Goal: Task Accomplishment & Management: Use online tool/utility

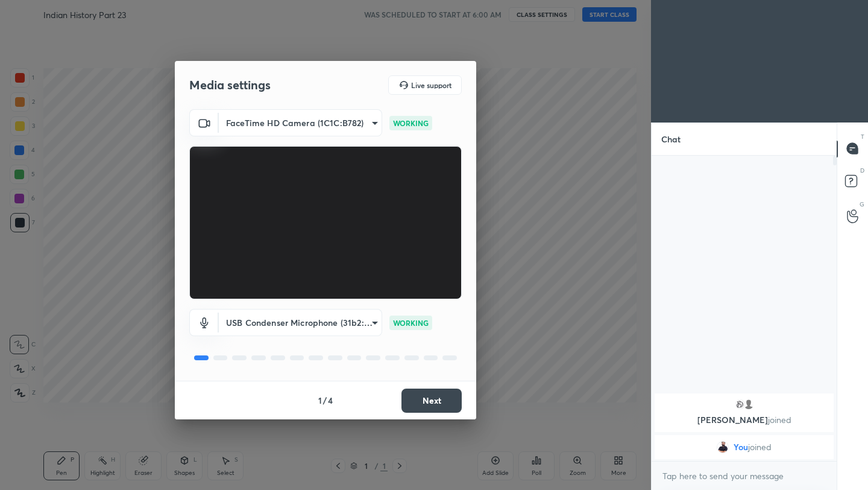
click at [447, 397] on button "Next" at bounding box center [432, 400] width 60 height 24
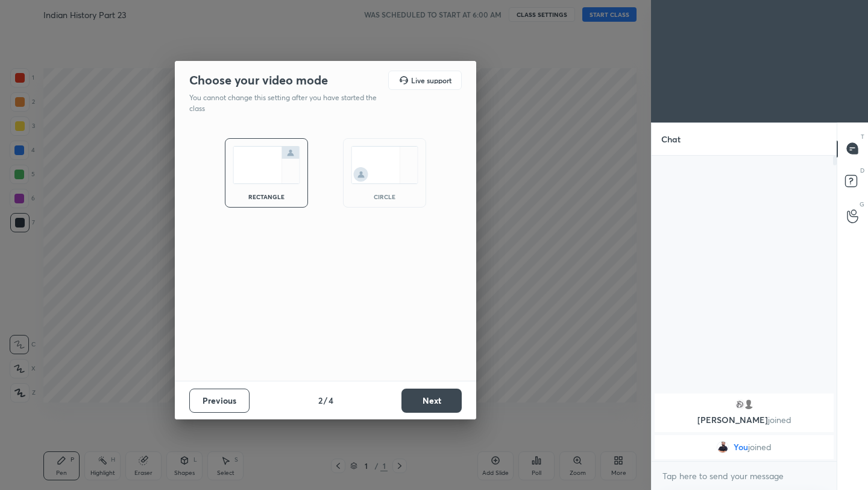
click at [447, 397] on button "Next" at bounding box center [432, 400] width 60 height 24
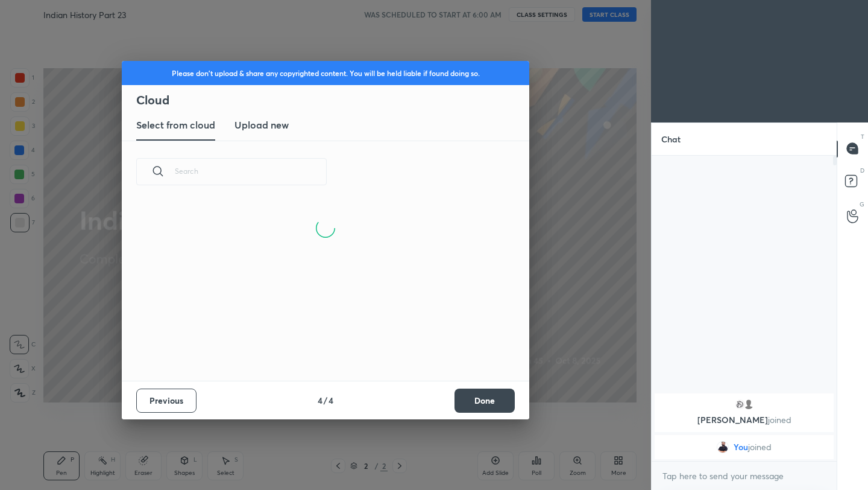
click at [498, 407] on button "Done" at bounding box center [485, 400] width 60 height 24
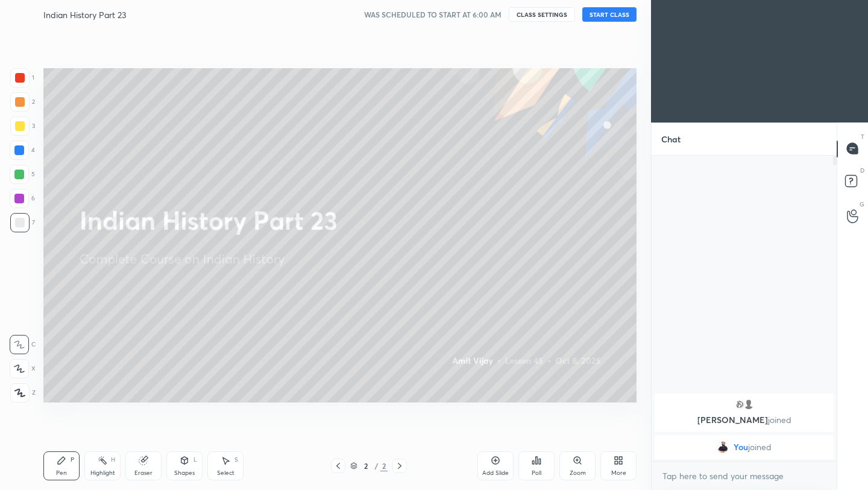
click at [609, 16] on button "START CLASS" at bounding box center [609, 14] width 54 height 14
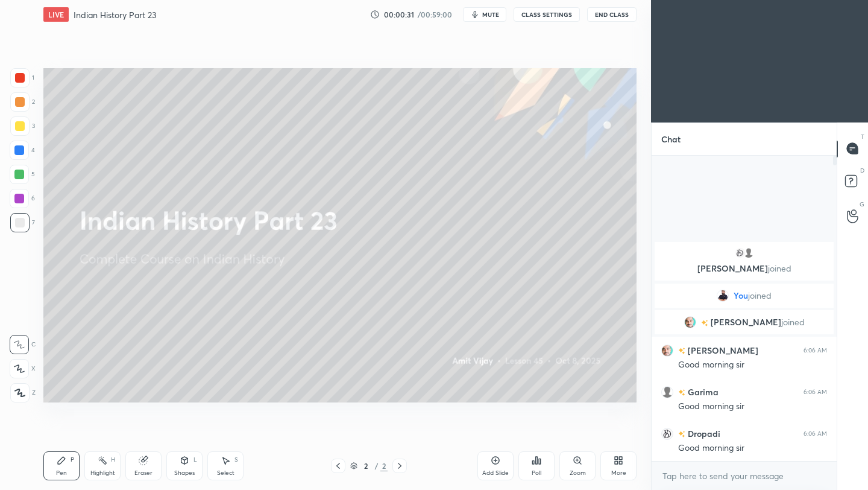
click at [613, 12] on button "End Class" at bounding box center [611, 14] width 49 height 14
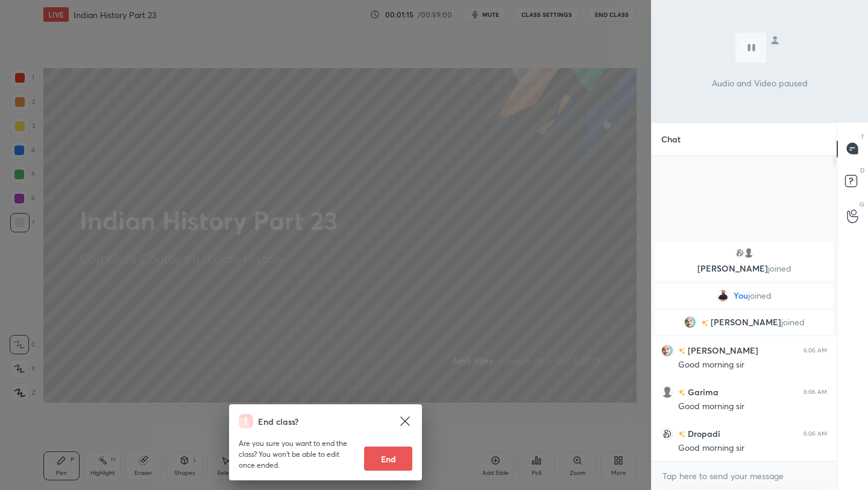
drag, startPoint x: 482, startPoint y: 149, endPoint x: 470, endPoint y: 161, distance: 17.5
click at [470, 161] on div "End class? Are you sure you want to end the class? You won’t be able to edit on…" at bounding box center [325, 245] width 651 height 490
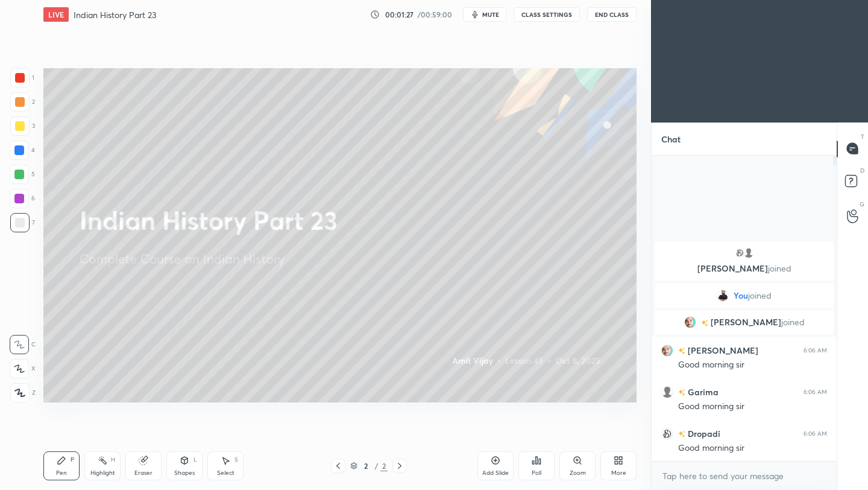
click at [495, 462] on icon at bounding box center [496, 460] width 10 height 10
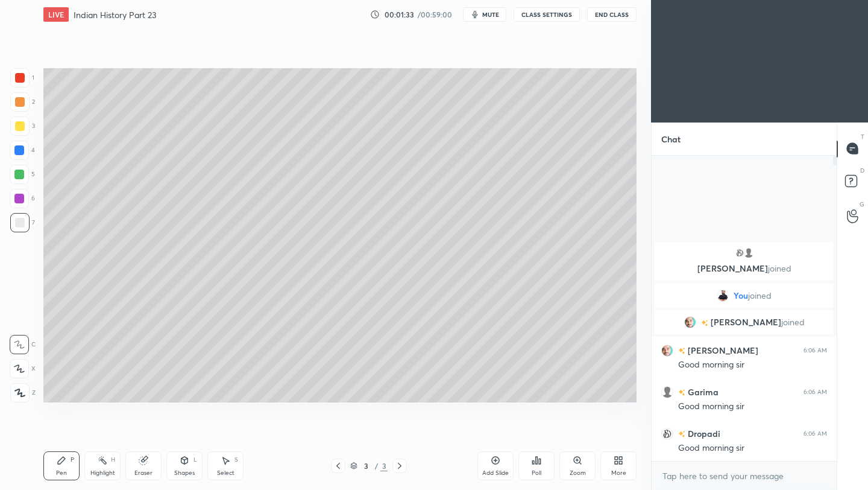
click at [19, 125] on div at bounding box center [20, 126] width 10 height 10
click at [23, 399] on div at bounding box center [19, 392] width 19 height 19
click at [22, 224] on div at bounding box center [20, 223] width 10 height 10
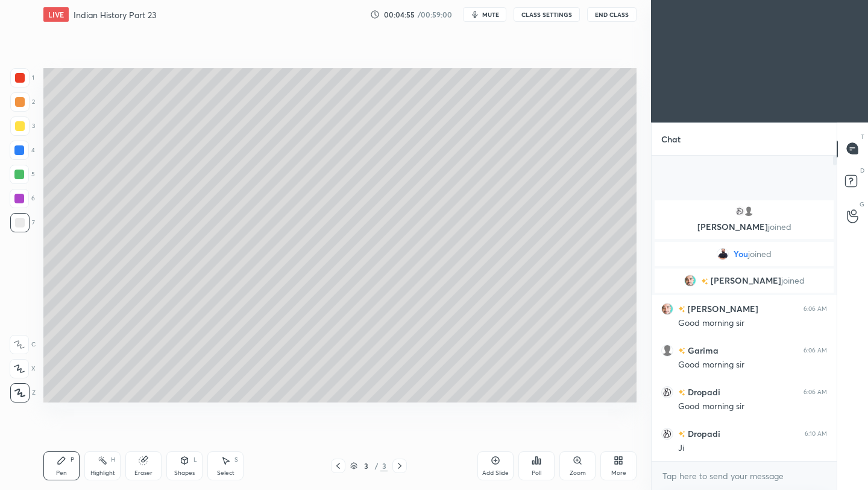
click at [612, 16] on button "End Class" at bounding box center [611, 14] width 49 height 14
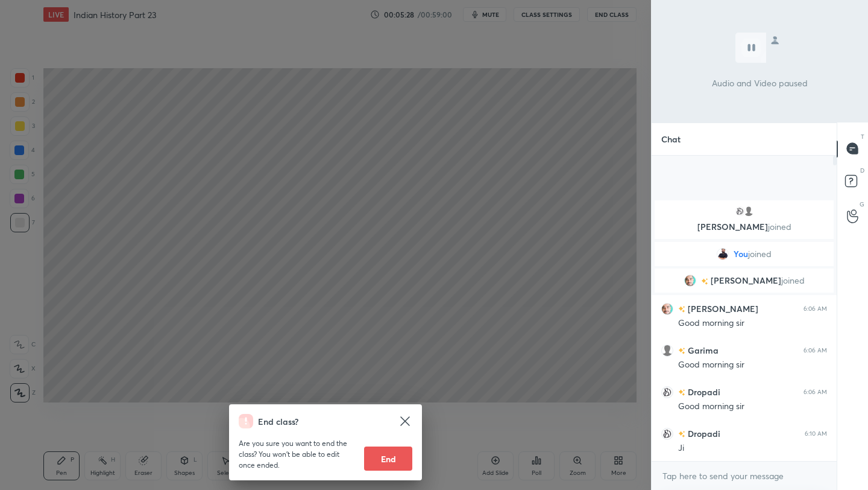
click at [540, 124] on div "End class? Are you sure you want to end the class? You won’t be able to edit on…" at bounding box center [325, 245] width 651 height 490
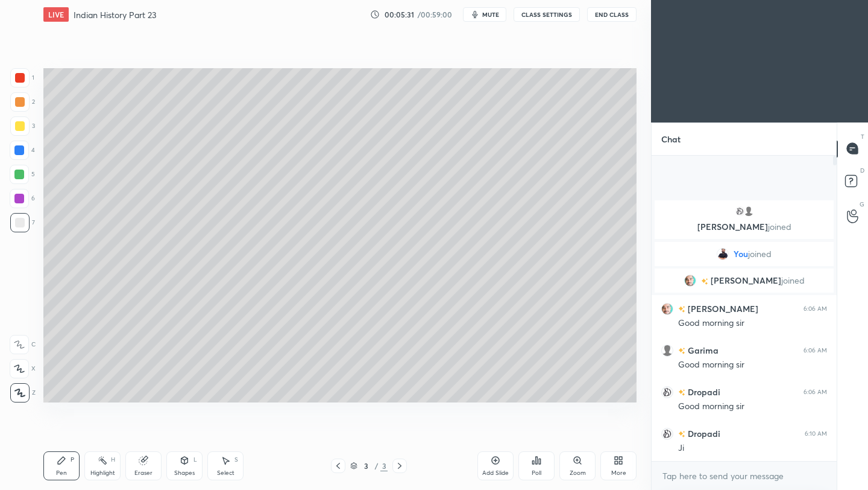
click at [496, 461] on icon at bounding box center [496, 460] width 10 height 10
click at [16, 130] on div at bounding box center [20, 126] width 10 height 10
click at [25, 224] on div at bounding box center [19, 222] width 19 height 19
click at [139, 466] on div "Eraser" at bounding box center [143, 465] width 36 height 29
click at [52, 480] on div "Pen P Highlight H Eraser Shapes L Select S 4 / 4 Add Slide Poll Zoom More" at bounding box center [339, 465] width 593 height 48
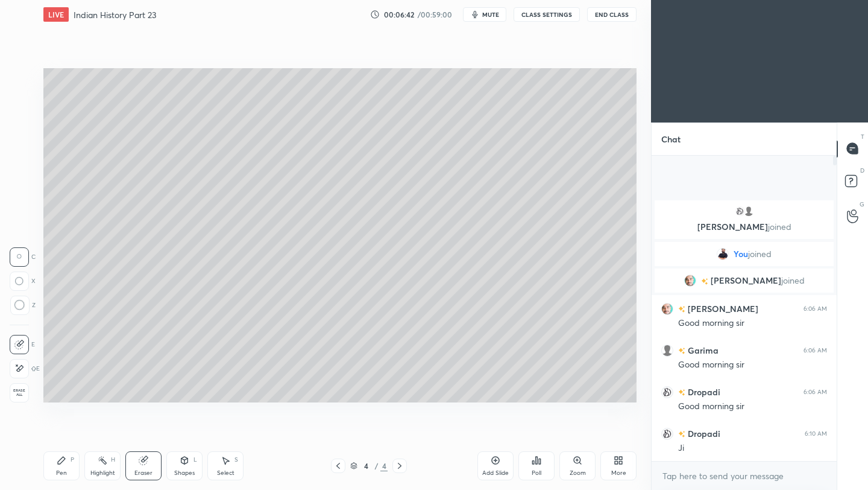
click at [63, 467] on div "Pen P" at bounding box center [61, 465] width 36 height 29
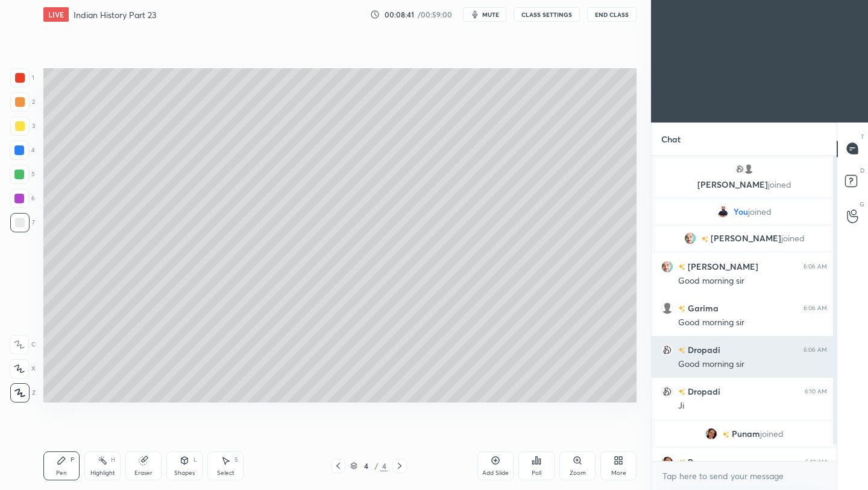
scroll to position [28, 0]
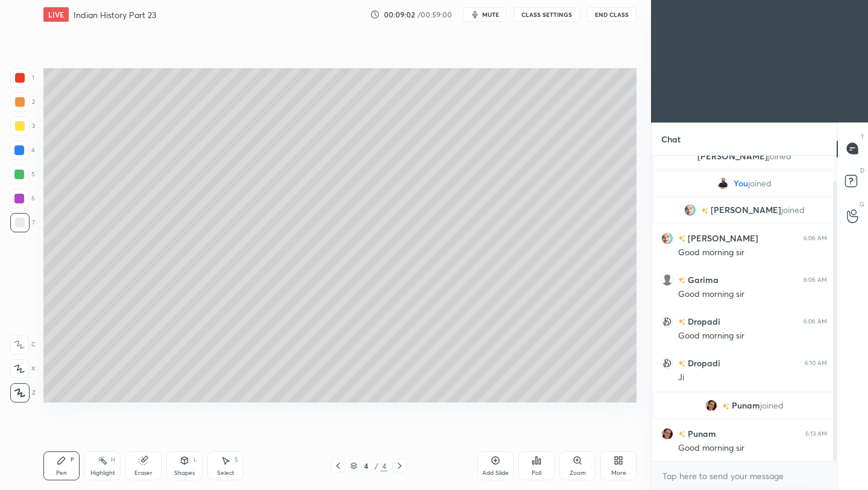
click at [497, 462] on icon at bounding box center [496, 460] width 8 height 8
click at [17, 125] on div at bounding box center [20, 126] width 10 height 10
click at [20, 226] on div at bounding box center [20, 223] width 10 height 10
click at [609, 19] on button "End Class" at bounding box center [611, 14] width 49 height 14
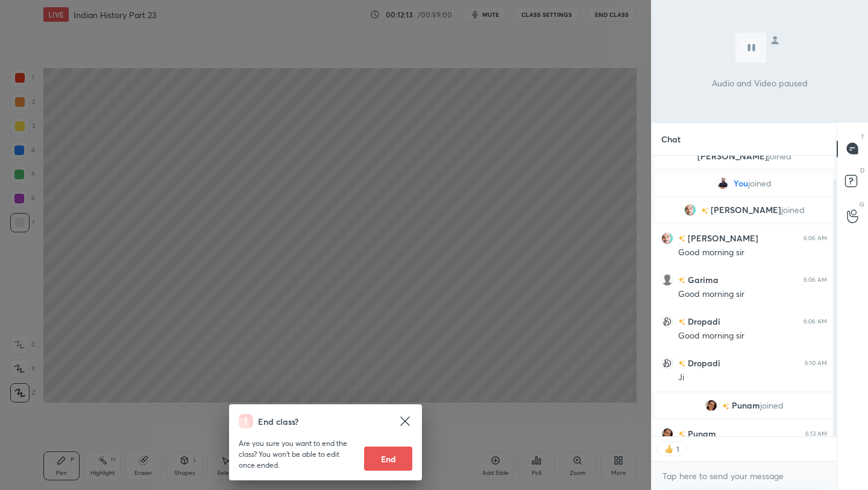
scroll to position [4, 4]
click at [556, 140] on div "End class? Are you sure you want to end the class? You won’t be able to edit on…" at bounding box center [325, 245] width 651 height 490
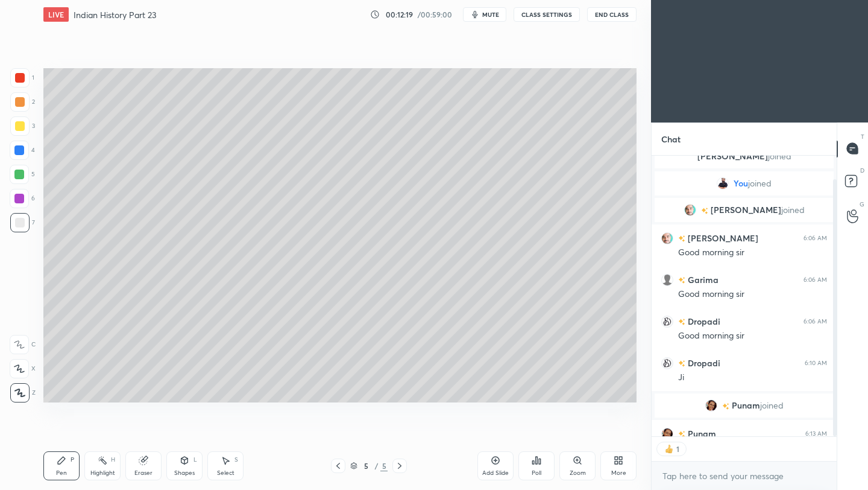
click at [494, 462] on icon at bounding box center [496, 460] width 10 height 10
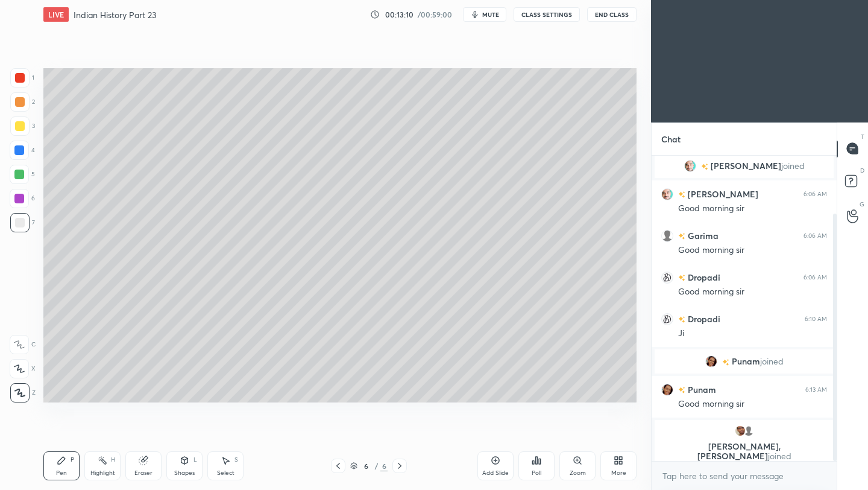
scroll to position [114, 0]
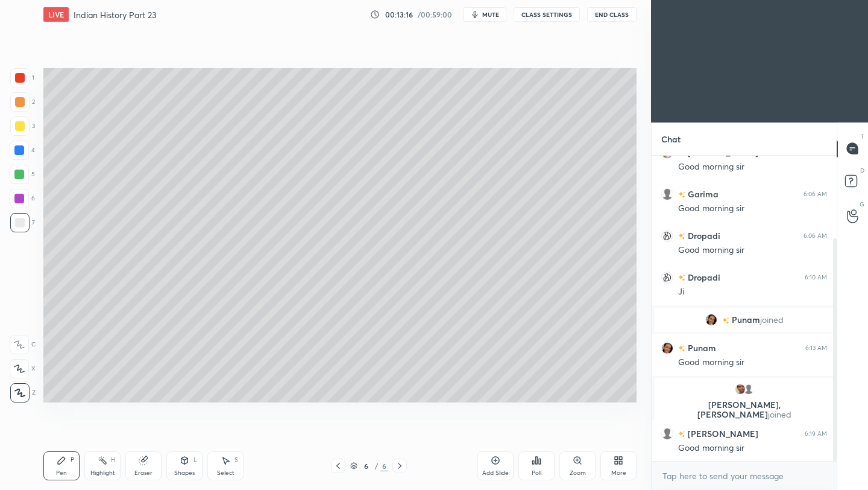
click at [147, 470] on div "Eraser" at bounding box center [143, 473] width 18 height 6
drag, startPoint x: 61, startPoint y: 471, endPoint x: 67, endPoint y: 462, distance: 10.4
click at [64, 470] on div "Pen" at bounding box center [61, 473] width 11 height 6
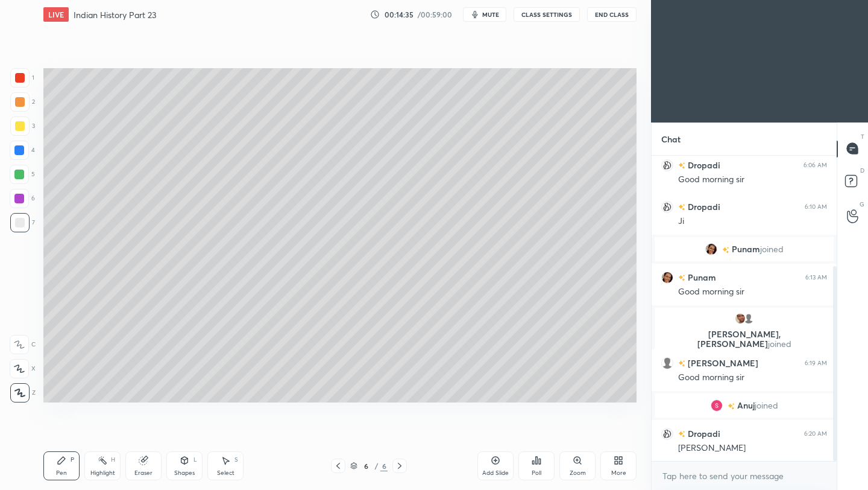
scroll to position [216, 0]
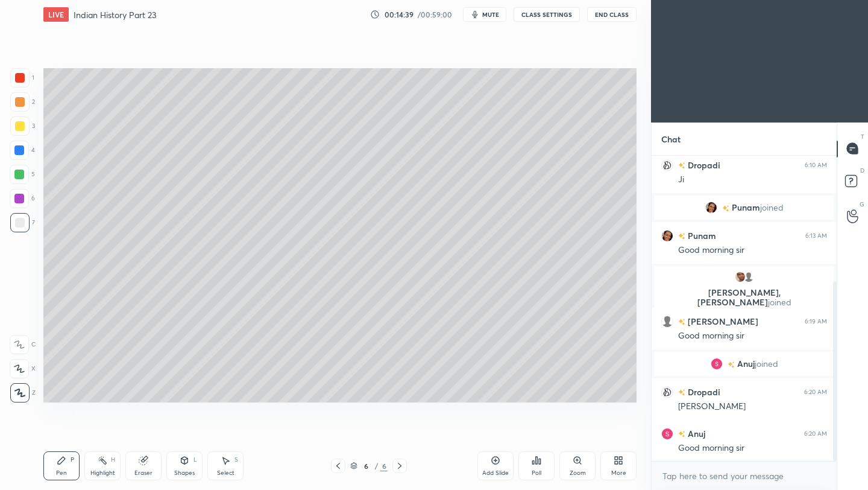
drag, startPoint x: 17, startPoint y: 120, endPoint x: 21, endPoint y: 128, distance: 8.6
click at [17, 121] on div at bounding box center [19, 125] width 19 height 19
click at [19, 229] on div at bounding box center [19, 222] width 19 height 19
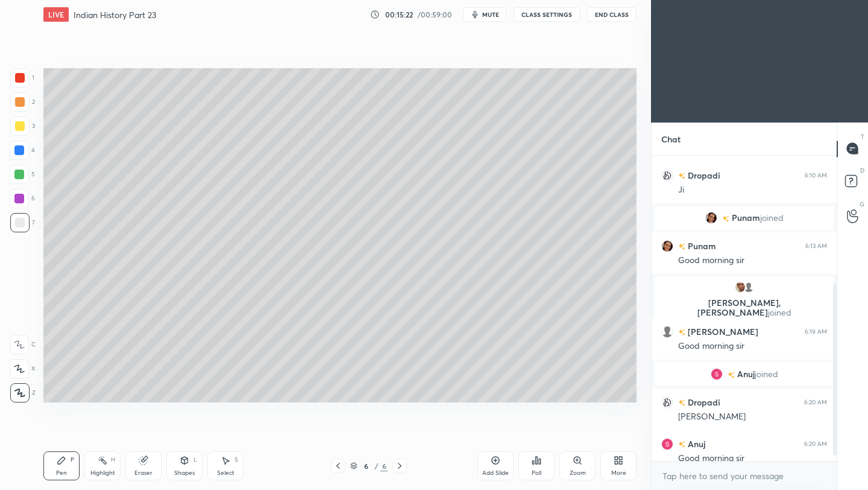
scroll to position [301, 181]
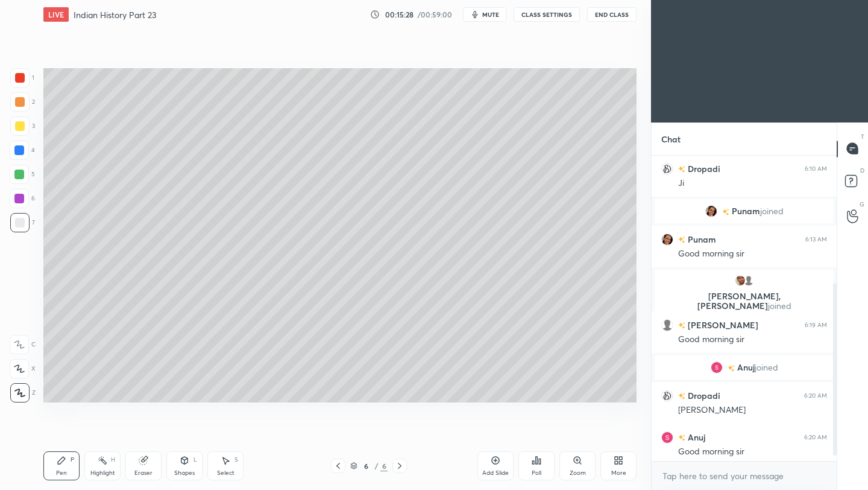
click at [18, 124] on div at bounding box center [20, 126] width 10 height 10
drag, startPoint x: 22, startPoint y: 220, endPoint x: 29, endPoint y: 223, distance: 7.3
click at [25, 223] on div at bounding box center [19, 222] width 19 height 19
click at [492, 464] on icon at bounding box center [496, 460] width 10 height 10
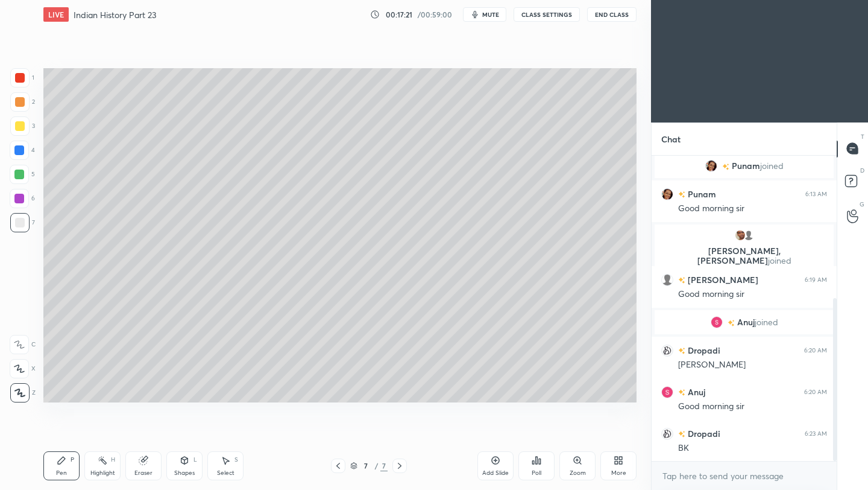
click at [341, 470] on icon at bounding box center [338, 466] width 10 height 10
click at [610, 16] on button "End Class" at bounding box center [611, 14] width 49 height 14
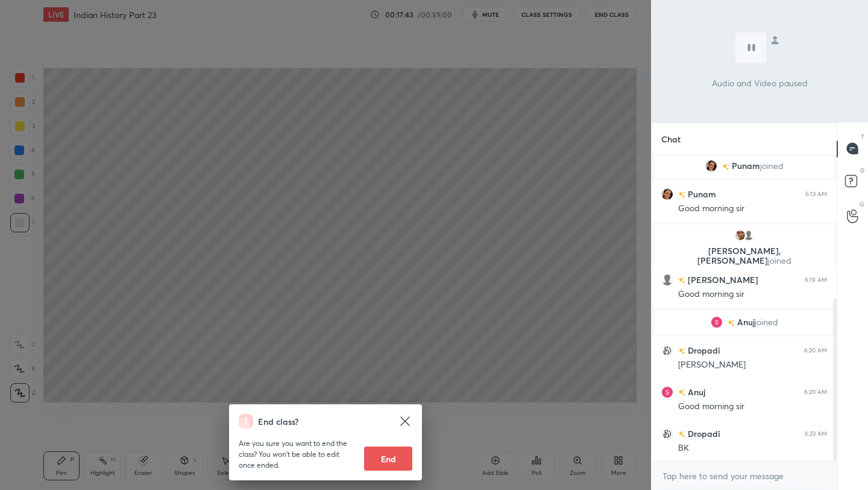
scroll to position [280, 0]
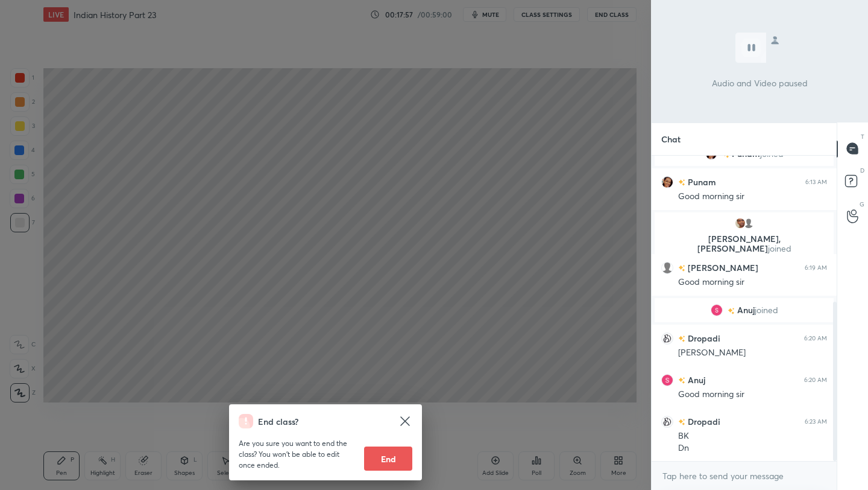
click at [570, 165] on div "End class? Are you sure you want to end the class? You won’t be able to edit on…" at bounding box center [325, 245] width 651 height 490
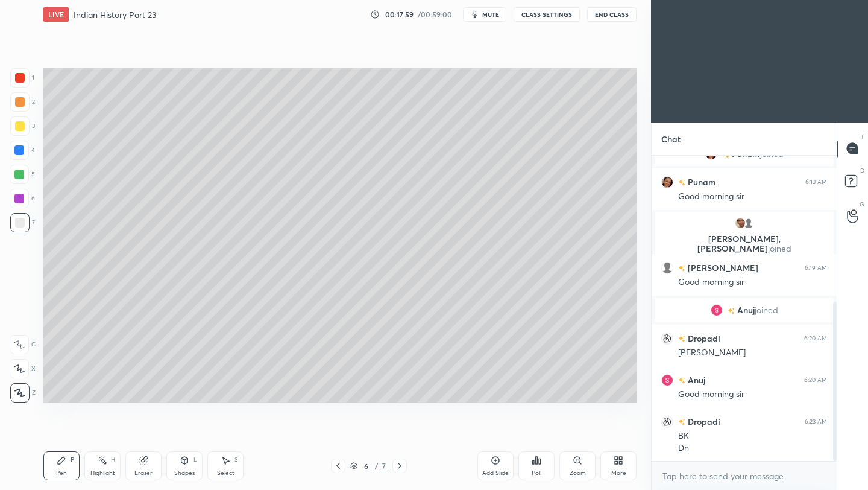
click at [400, 467] on icon at bounding box center [400, 466] width 10 height 10
click at [614, 17] on button "End Class" at bounding box center [611, 14] width 49 height 14
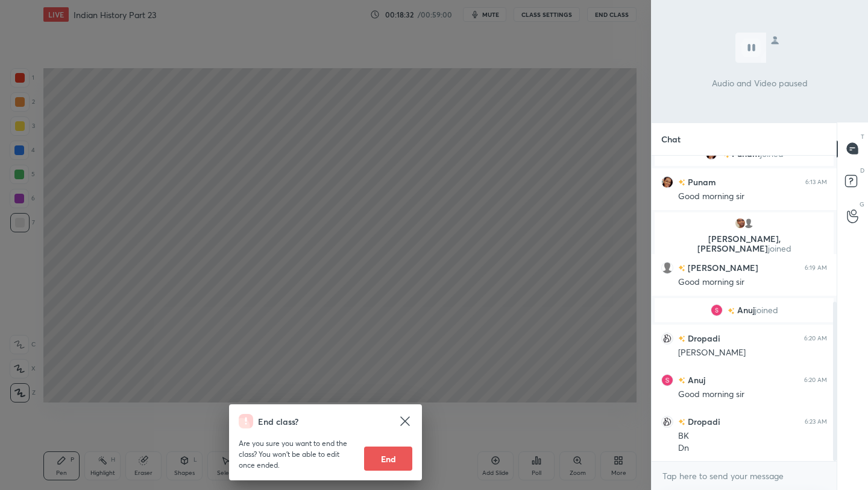
click at [561, 124] on div "End class? Are you sure you want to end the class? You won’t be able to edit on…" at bounding box center [325, 245] width 651 height 490
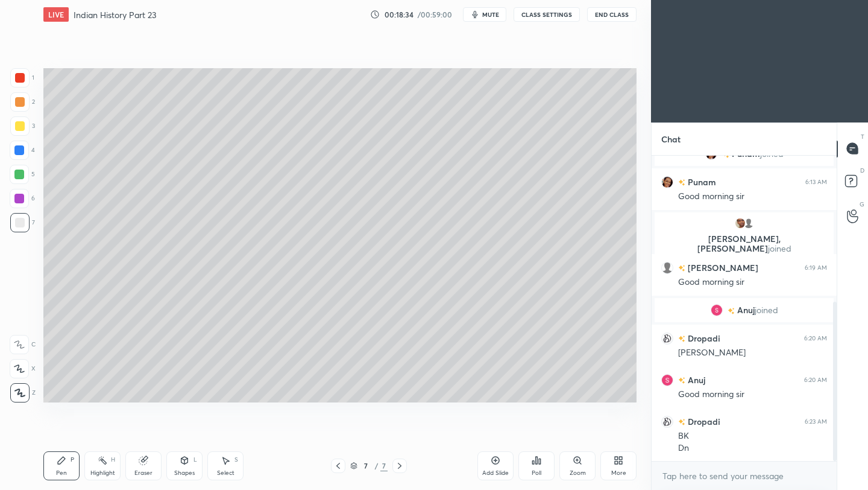
click at [494, 460] on icon at bounding box center [496, 460] width 4 height 4
click at [21, 127] on div at bounding box center [20, 126] width 10 height 10
drag, startPoint x: 21, startPoint y: 106, endPoint x: 39, endPoint y: 147, distance: 44.6
click at [21, 107] on div at bounding box center [19, 101] width 19 height 19
click at [17, 223] on div at bounding box center [20, 223] width 10 height 10
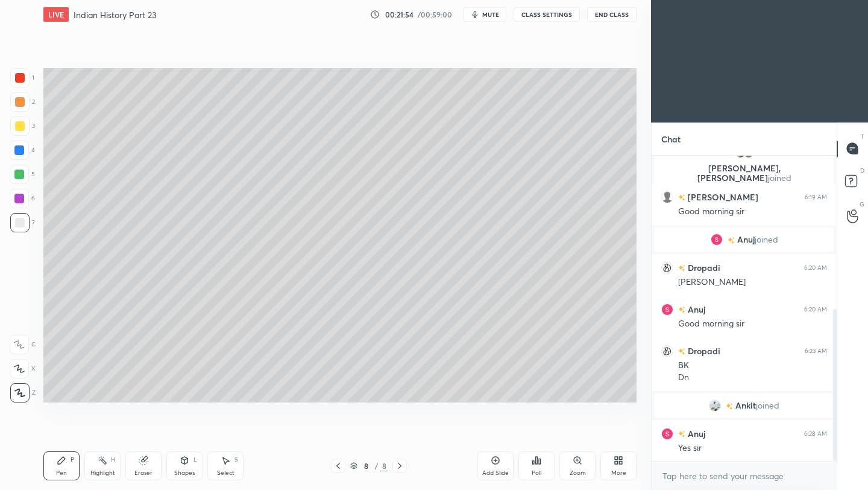
scroll to position [351, 0]
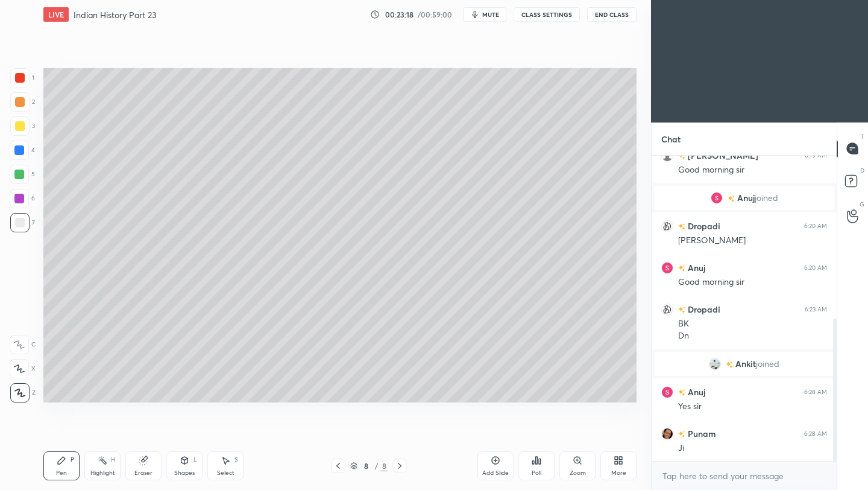
click at [496, 460] on icon at bounding box center [496, 460] width 10 height 10
drag, startPoint x: 148, startPoint y: 465, endPoint x: 157, endPoint y: 462, distance: 9.0
click at [149, 465] on div "Eraser" at bounding box center [143, 465] width 36 height 29
drag, startPoint x: 62, startPoint y: 462, endPoint x: 75, endPoint y: 457, distance: 13.5
click at [68, 460] on div "Pen P" at bounding box center [61, 465] width 36 height 29
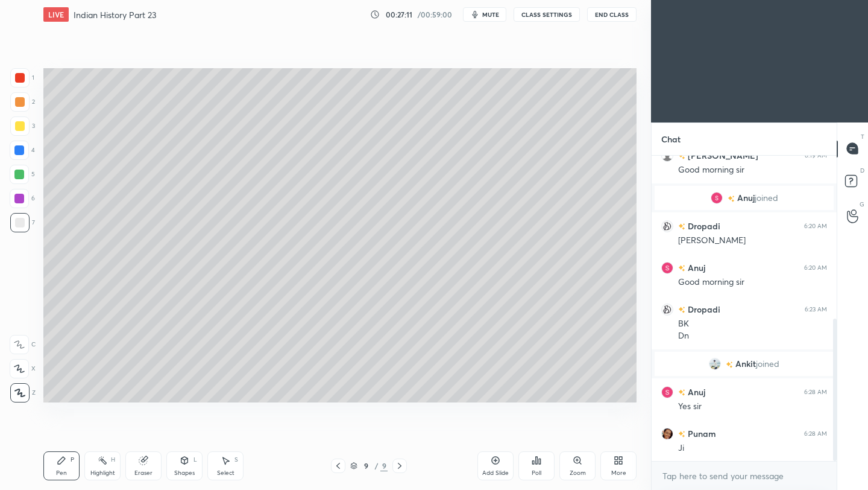
click at [491, 459] on icon at bounding box center [496, 460] width 10 height 10
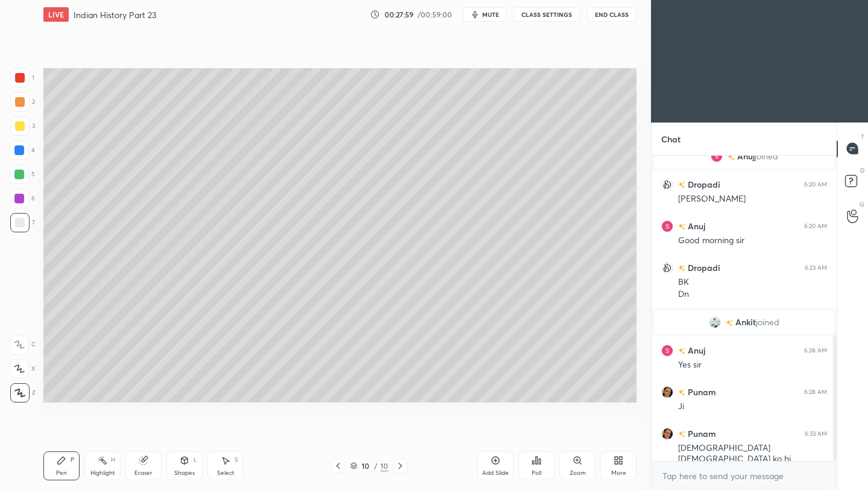
scroll to position [434, 0]
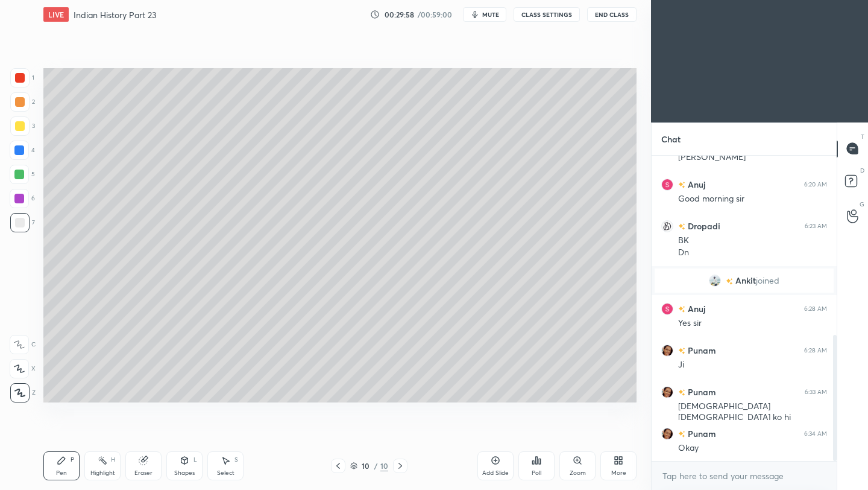
click at [139, 466] on div "Eraser" at bounding box center [143, 465] width 36 height 29
click at [61, 464] on icon at bounding box center [62, 460] width 10 height 10
drag, startPoint x: 496, startPoint y: 462, endPoint x: 497, endPoint y: 473, distance: 11.5
click at [496, 462] on icon at bounding box center [496, 460] width 10 height 10
click at [19, 129] on div at bounding box center [20, 126] width 10 height 10
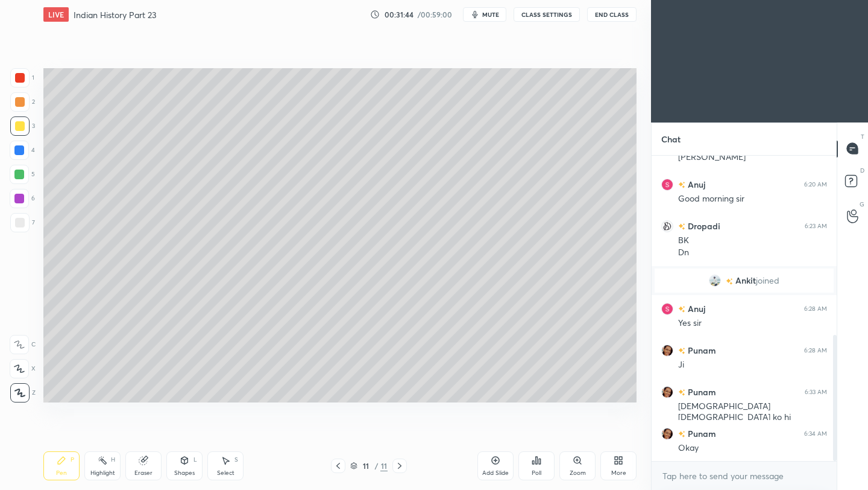
click at [21, 226] on div at bounding box center [20, 223] width 10 height 10
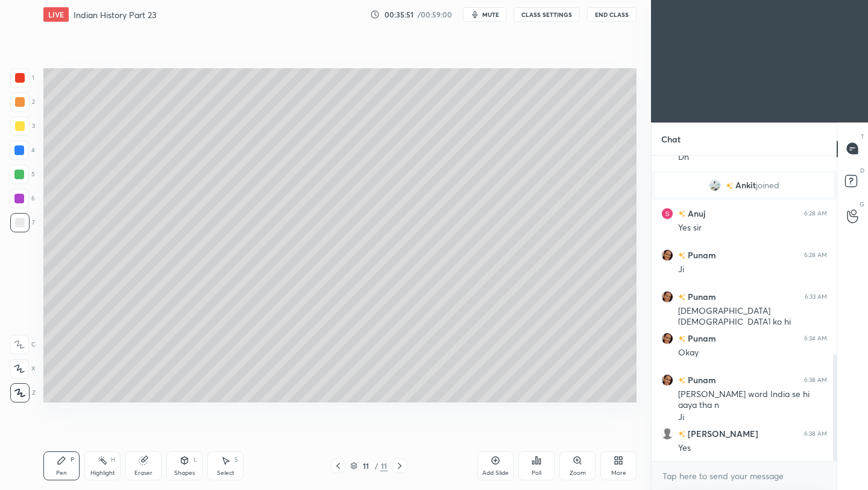
scroll to position [571, 0]
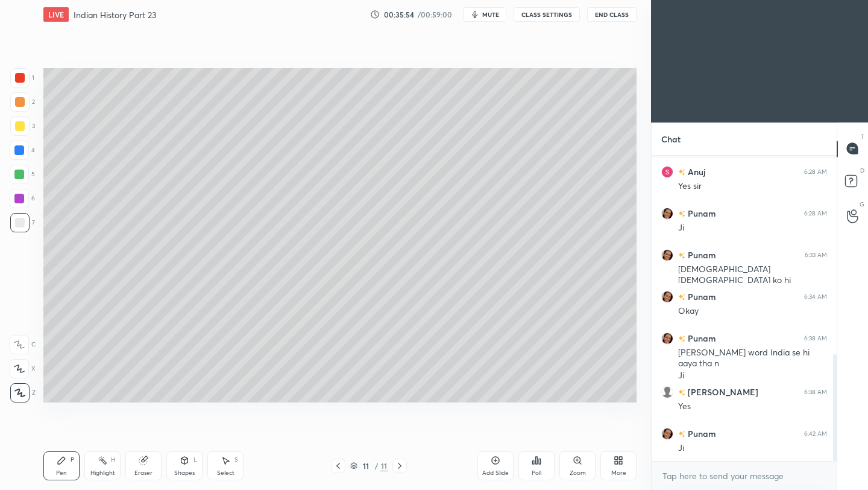
click at [494, 462] on icon at bounding box center [496, 460] width 10 height 10
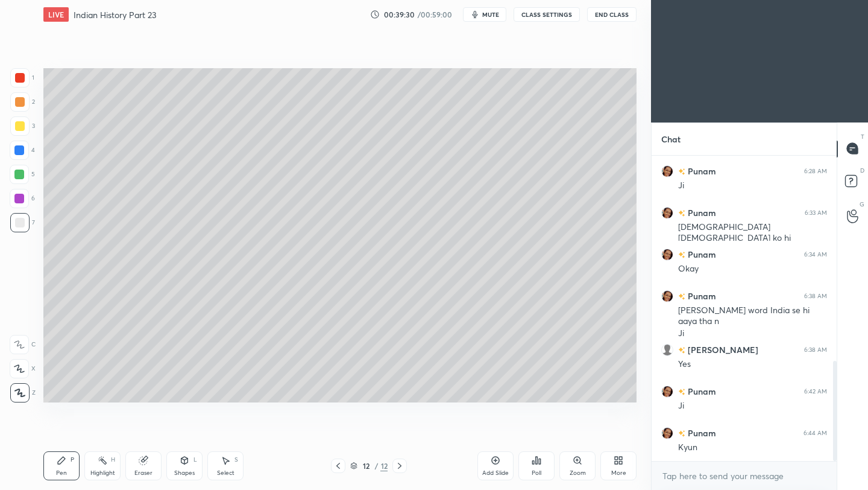
click at [615, 18] on button "End Class" at bounding box center [611, 14] width 49 height 14
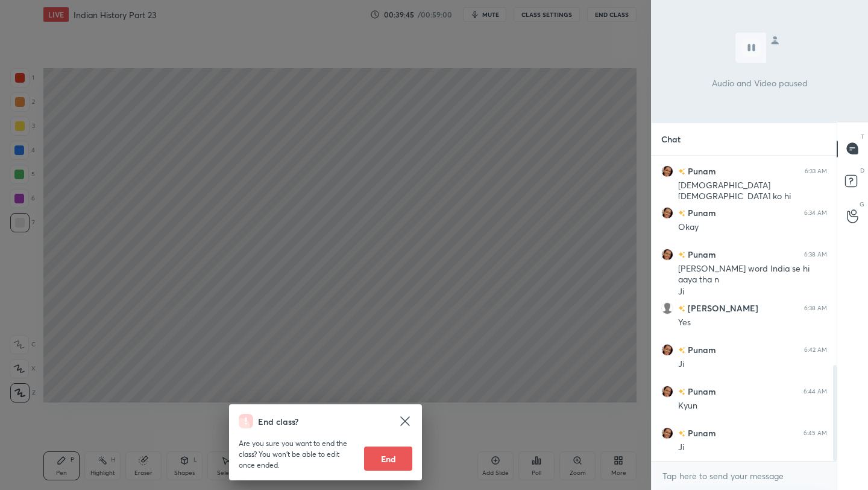
scroll to position [678, 0]
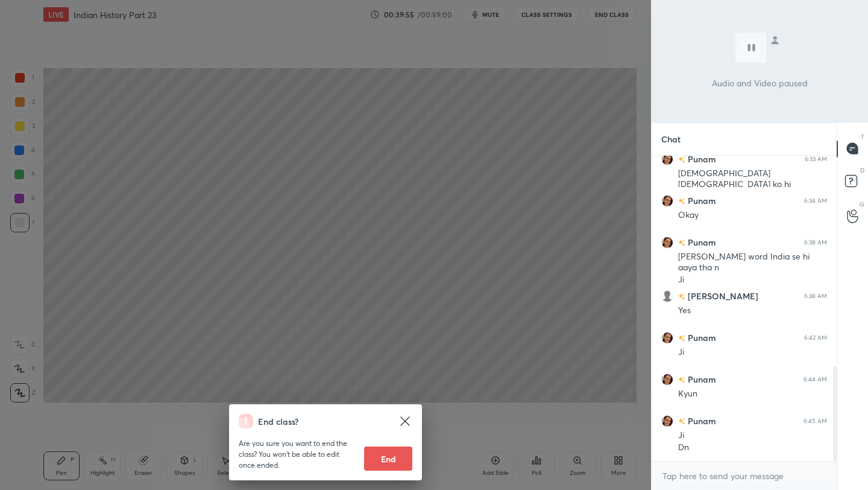
click at [607, 130] on div "End class? Are you sure you want to end the class? You won’t be able to edit on…" at bounding box center [325, 245] width 651 height 490
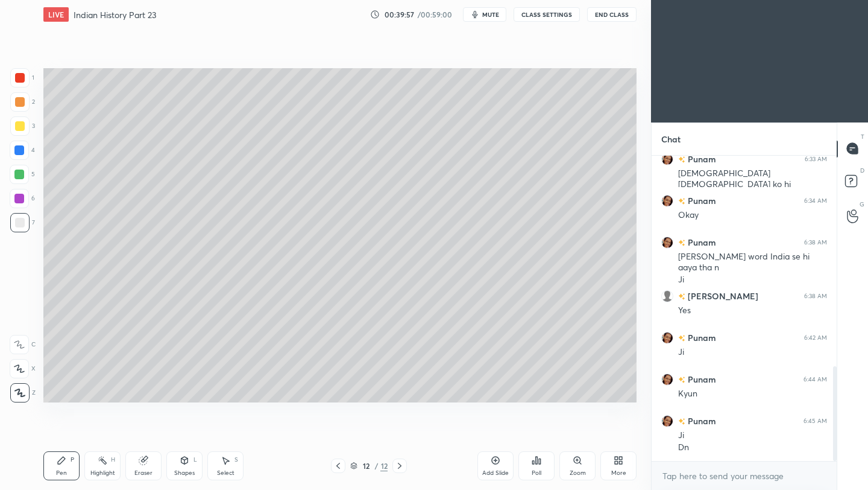
click at [498, 462] on icon at bounding box center [496, 460] width 8 height 8
click at [22, 124] on div at bounding box center [20, 126] width 10 height 10
drag, startPoint x: 23, startPoint y: 222, endPoint x: 42, endPoint y: 216, distance: 20.4
click at [24, 222] on div at bounding box center [20, 223] width 10 height 10
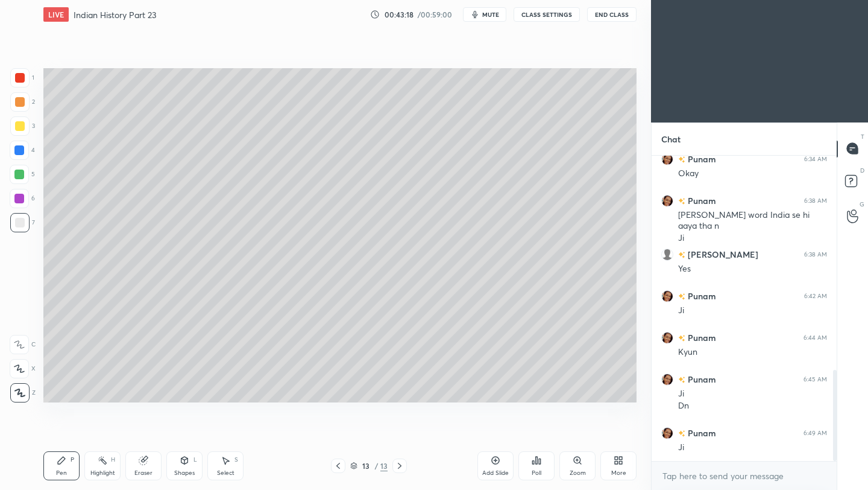
scroll to position [749, 0]
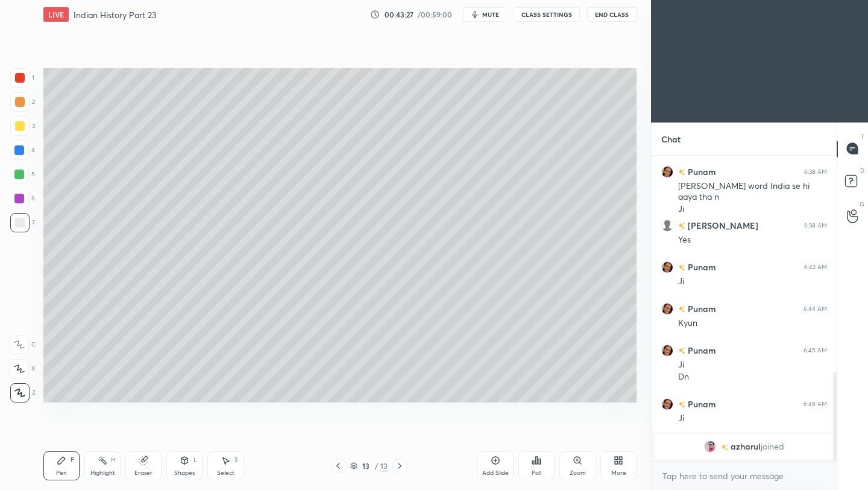
click at [497, 460] on icon at bounding box center [496, 460] width 10 height 10
click at [19, 128] on div at bounding box center [20, 126] width 10 height 10
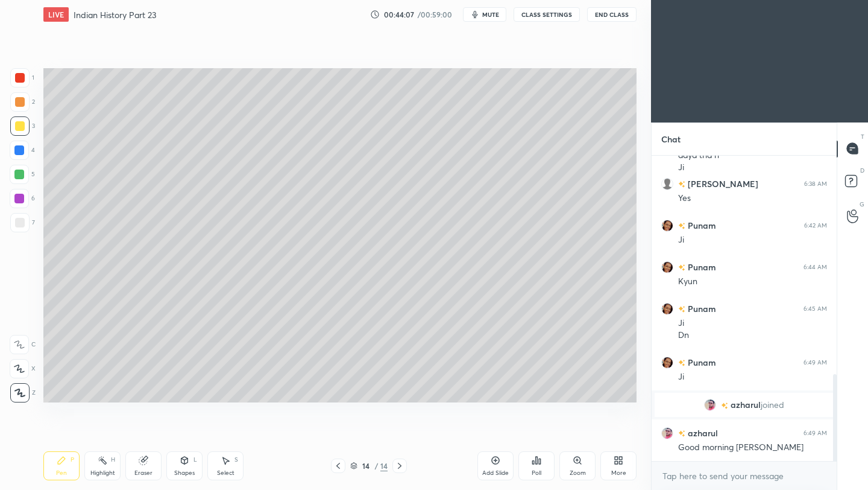
drag, startPoint x: 19, startPoint y: 228, endPoint x: 34, endPoint y: 225, distance: 16.0
click at [20, 227] on div at bounding box center [19, 222] width 19 height 19
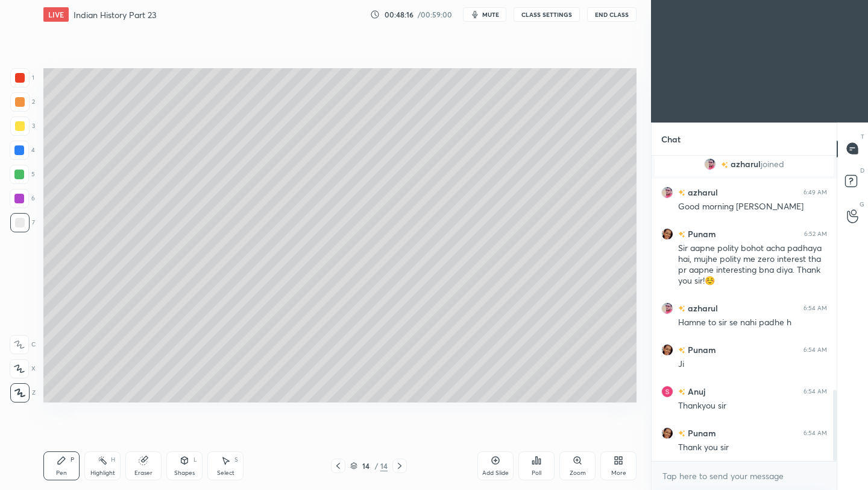
scroll to position [1051, 0]
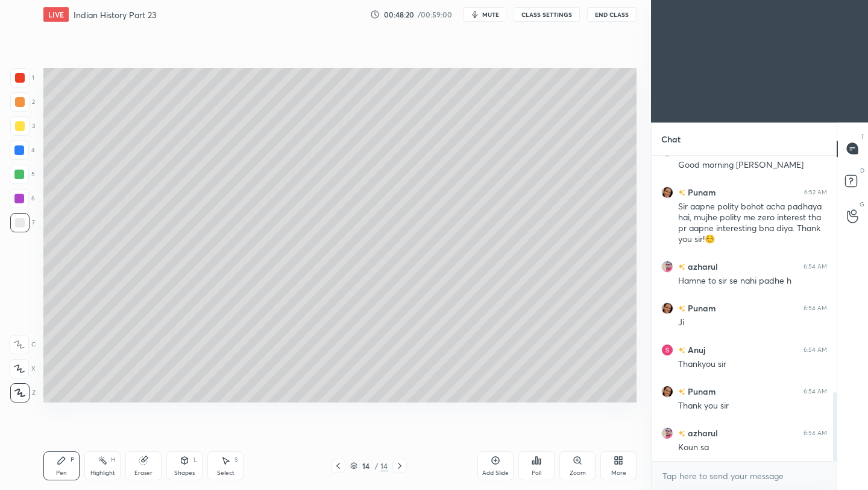
click at [613, 17] on button "End Class" at bounding box center [611, 14] width 49 height 14
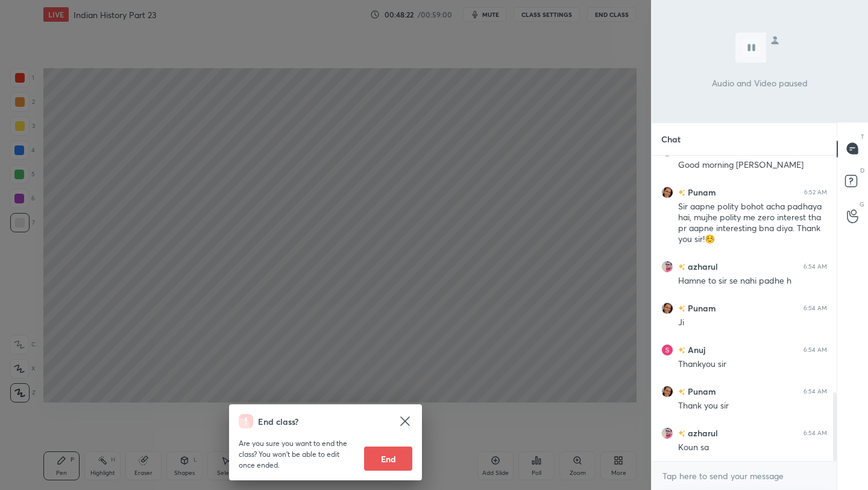
click at [396, 465] on button "End" at bounding box center [388, 458] width 48 height 24
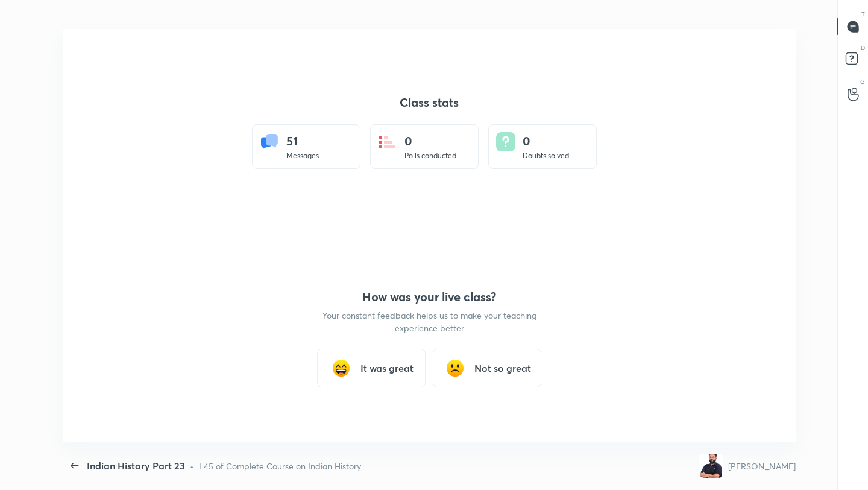
scroll to position [0, 0]
type textarea "x"
